Goal: Navigation & Orientation: Find specific page/section

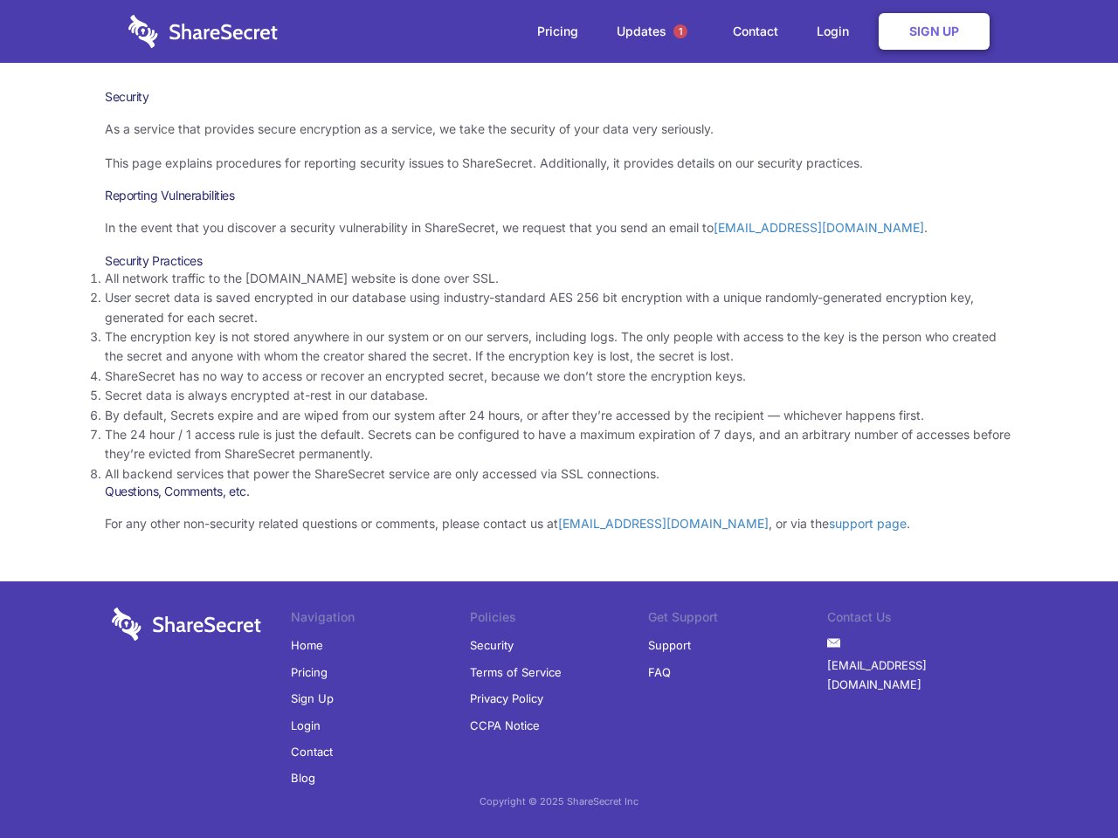
click at [559, 419] on li "By default, Secrets expire and are wiped from our system after 24 hours, or aft…" at bounding box center [559, 415] width 908 height 19
click at [680, 31] on span "1" at bounding box center [680, 31] width 14 height 14
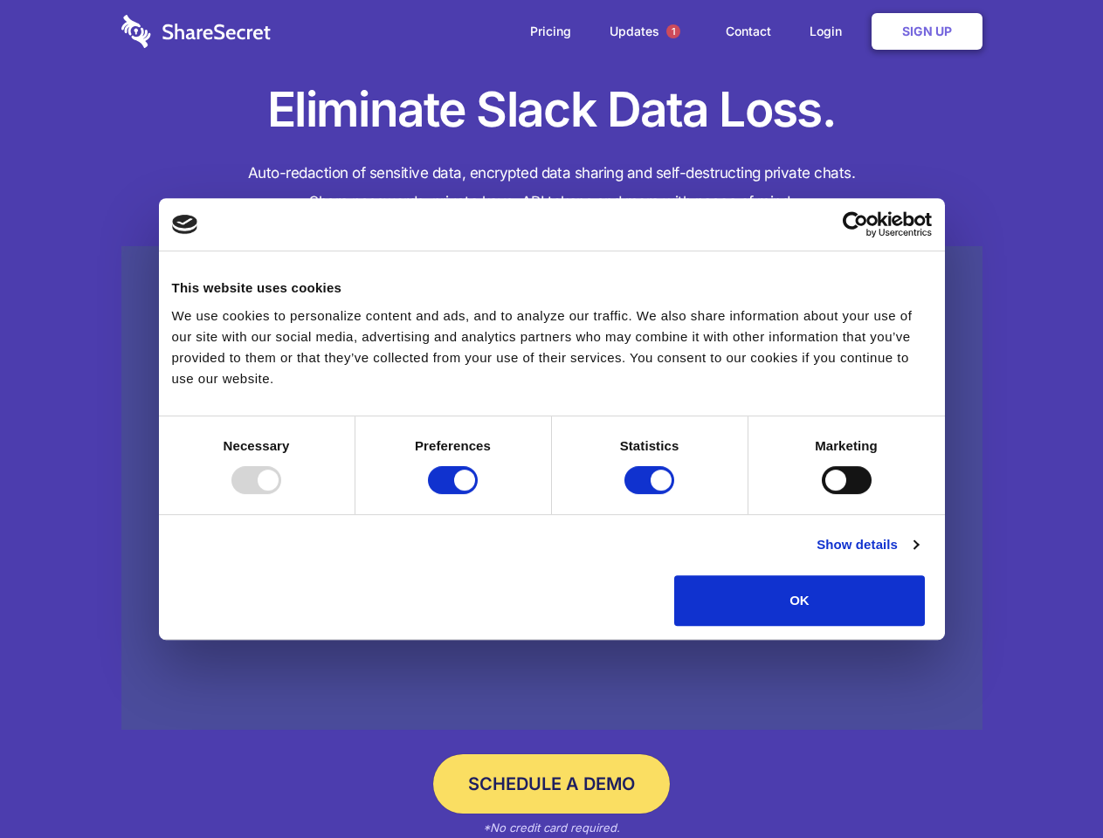
click at [281, 494] on div at bounding box center [256, 480] width 50 height 28
click at [478, 494] on input "Preferences" at bounding box center [453, 480] width 50 height 28
checkbox input "false"
click at [651, 494] on input "Statistics" at bounding box center [649, 480] width 50 height 28
checkbox input "false"
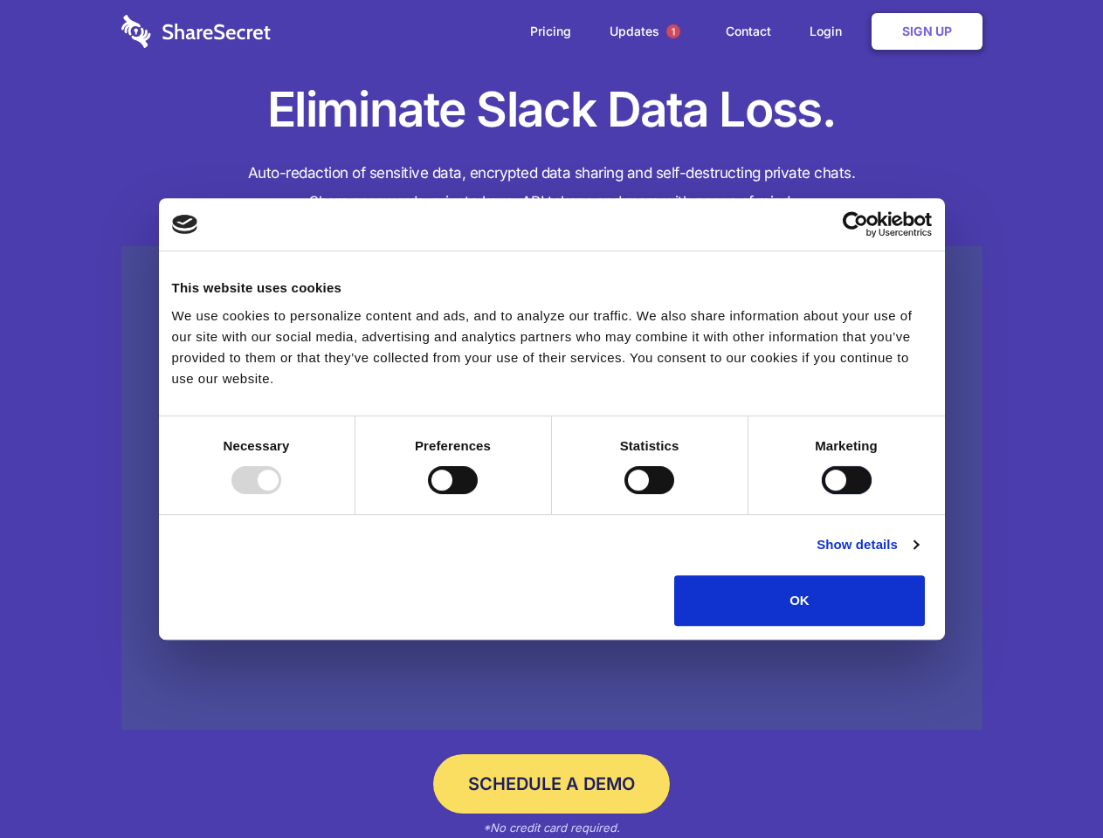
click at [822, 494] on input "Marketing" at bounding box center [847, 480] width 50 height 28
checkbox input "true"
click at [918, 555] on link "Show details" at bounding box center [867, 544] width 101 height 21
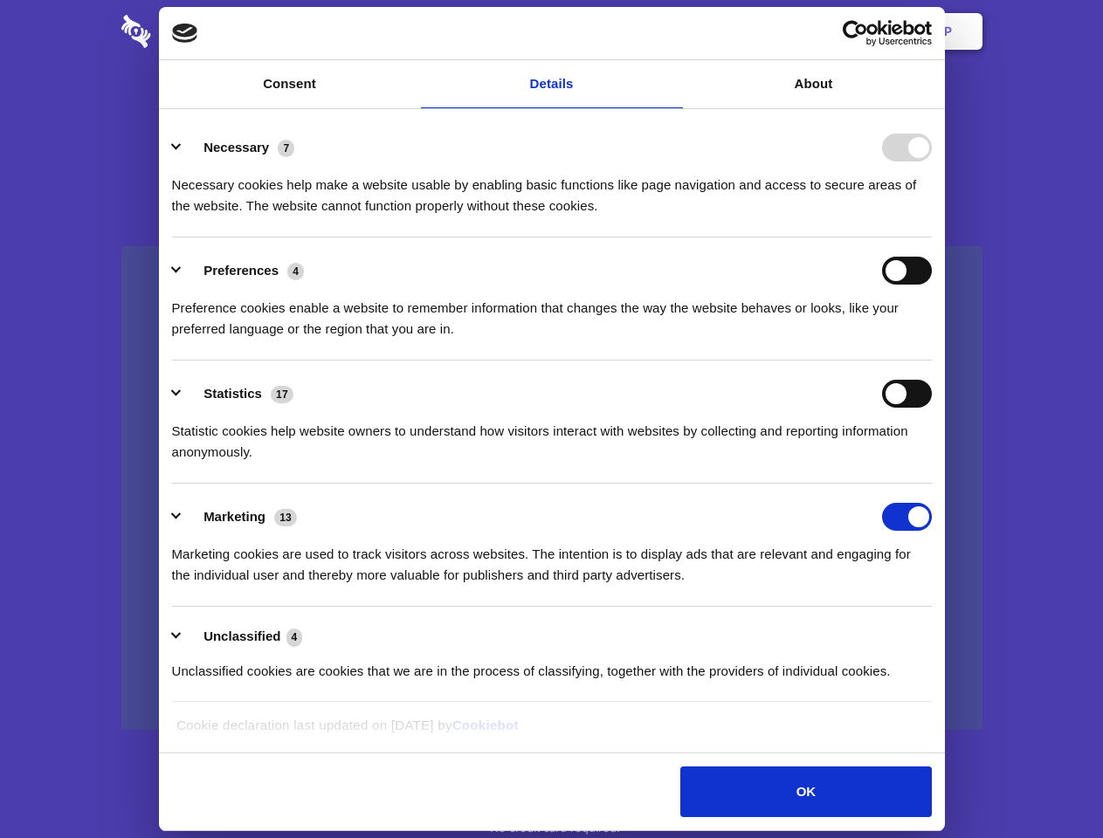
click at [940, 632] on ul "Necessary 7 Necessary cookies help make a website usable by enabling basic func…" at bounding box center [551, 408] width 776 height 589
click at [672, 31] on span "1" at bounding box center [673, 31] width 14 height 14
